Goal: Information Seeking & Learning: Learn about a topic

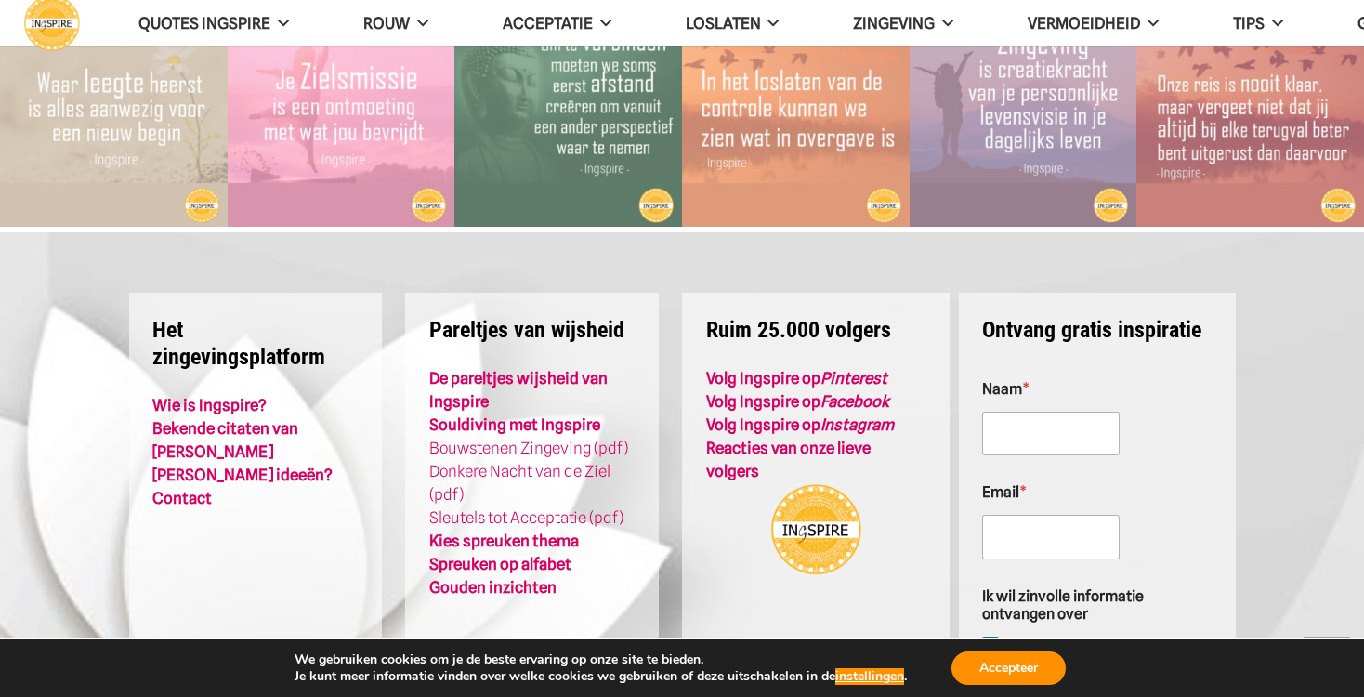
scroll to position [4256, 0]
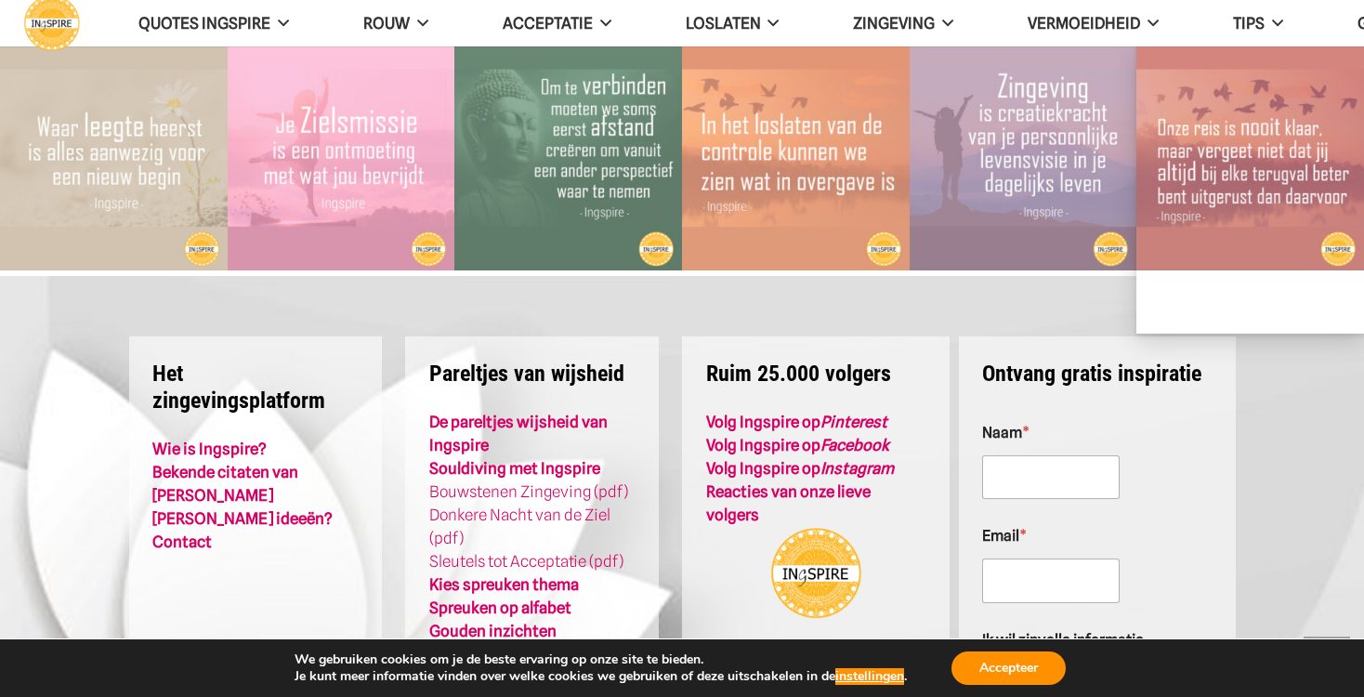
click at [1225, 185] on img "Wat je bij Terugval niet mag vergeten" at bounding box center [1250, 158] width 228 height 228
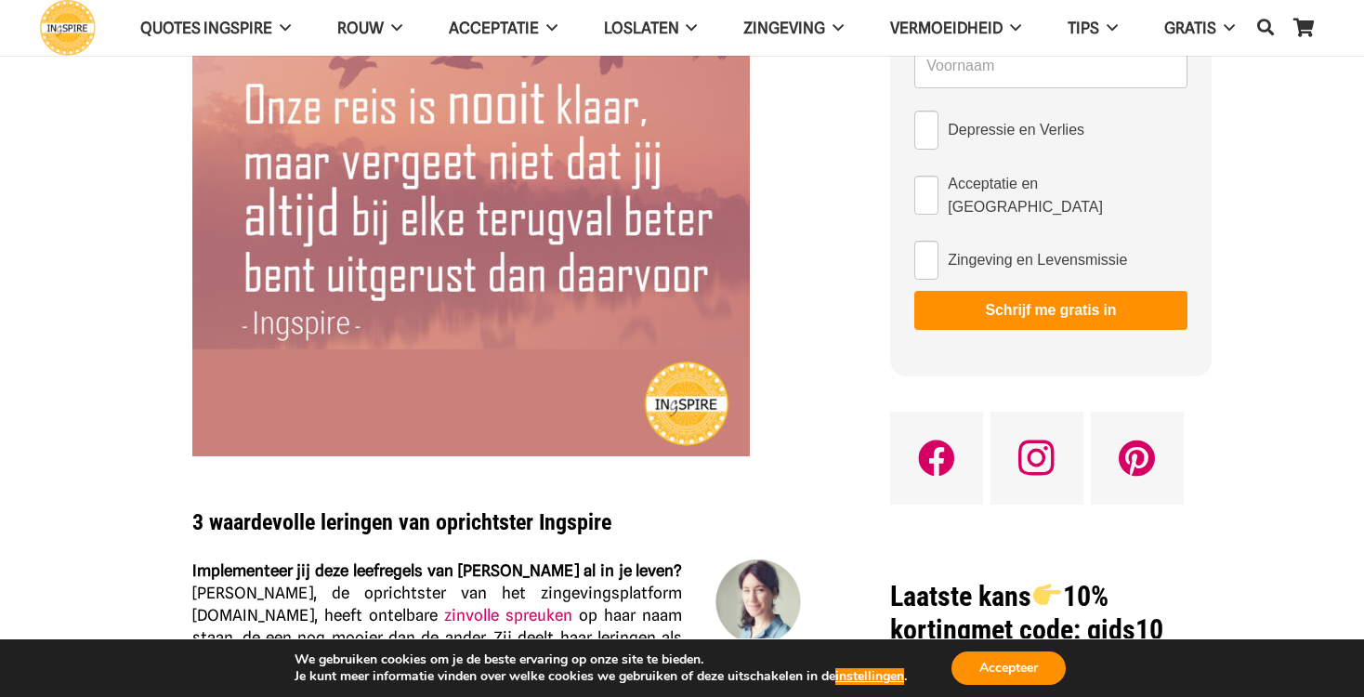
scroll to position [5, 0]
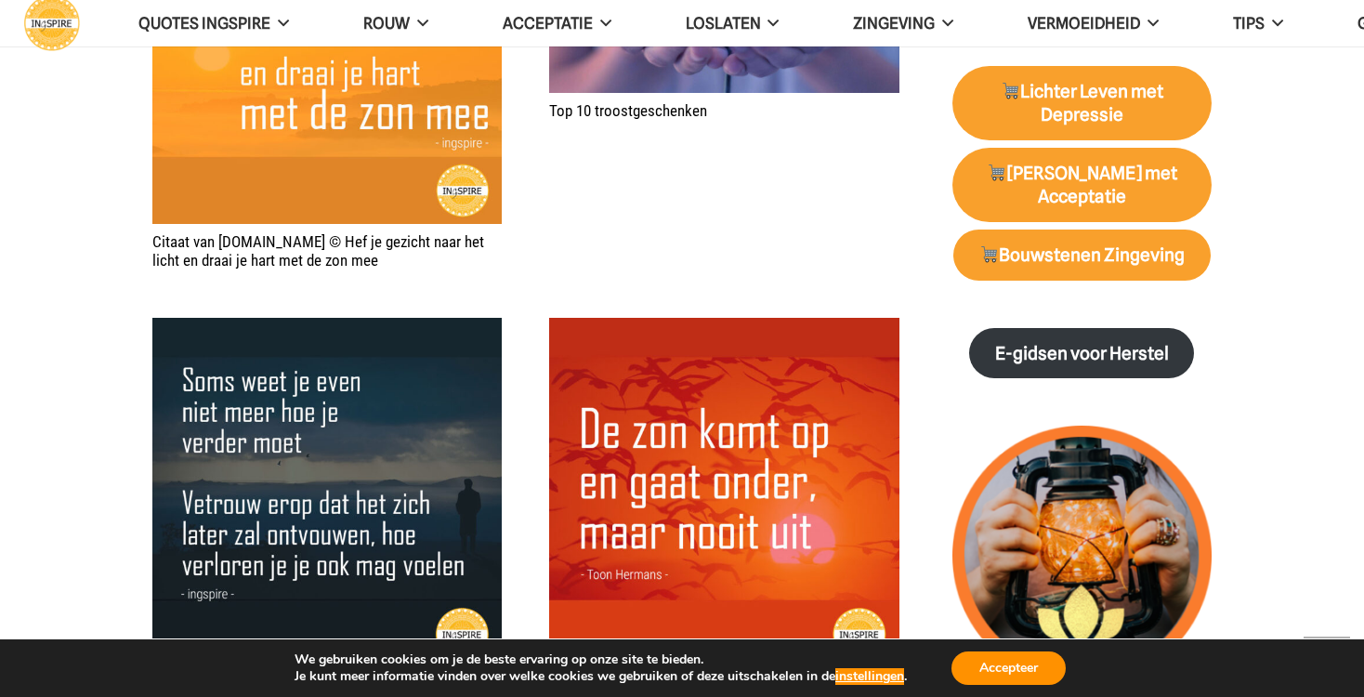
scroll to position [1870, 0]
